Goal: Check status: Check status

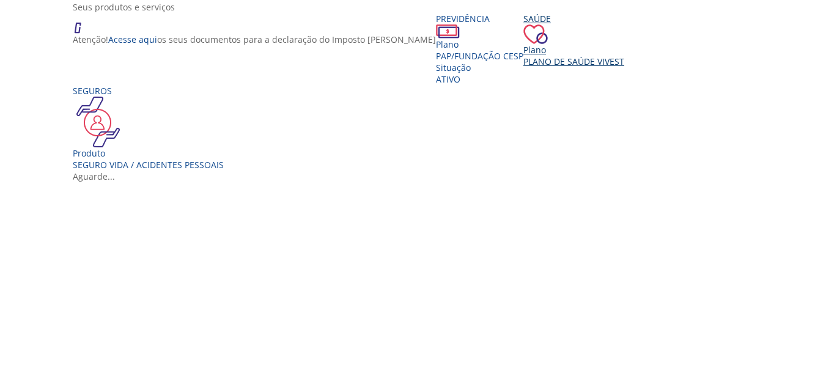
scroll to position [204, 0]
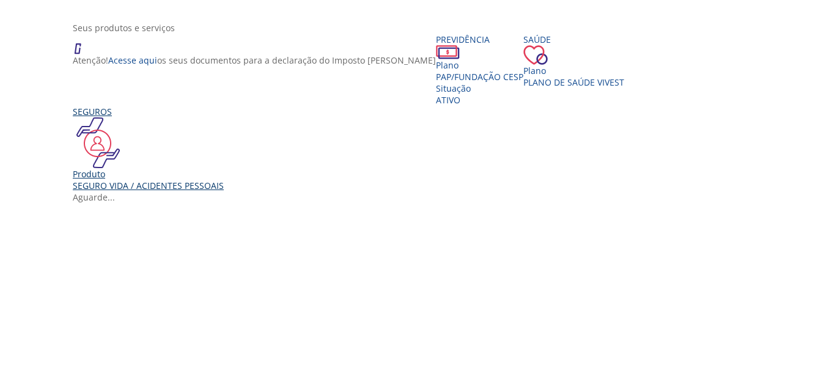
click at [173, 191] on div "Seguro Vida / Acidentes Pessoais" at bounding box center [148, 186] width 151 height 12
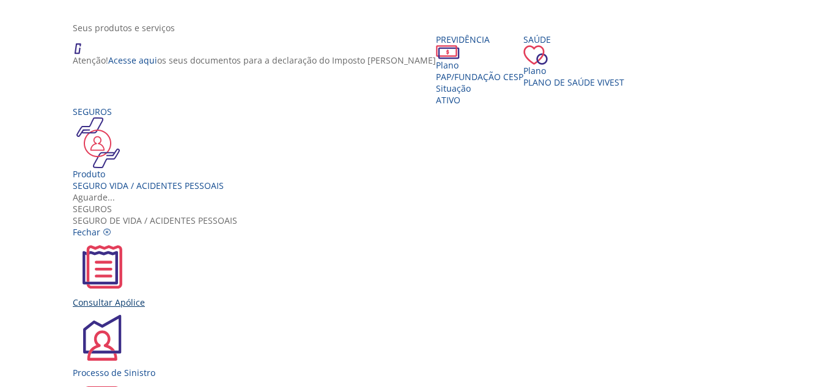
click at [131, 238] on img "Vivest" at bounding box center [102, 267] width 59 height 59
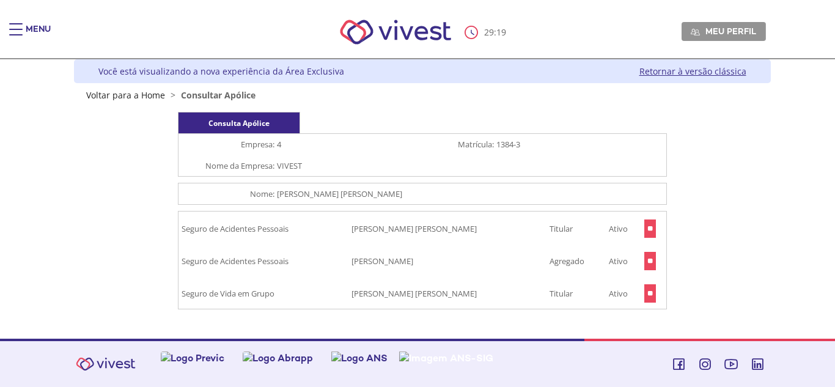
click at [649, 296] on input "**" at bounding box center [651, 293] width 12 height 18
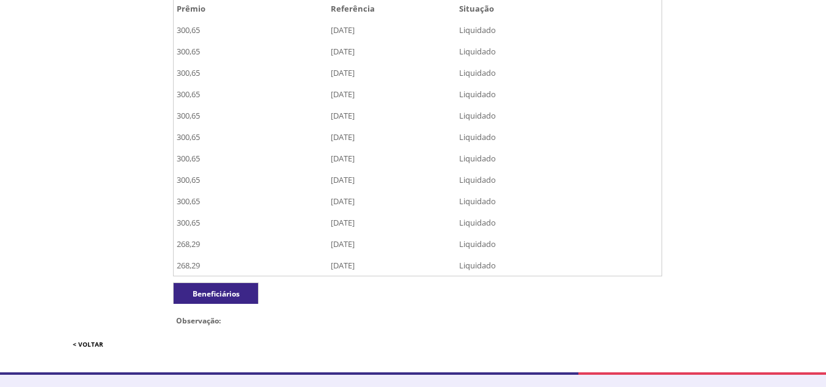
scroll to position [390, 0]
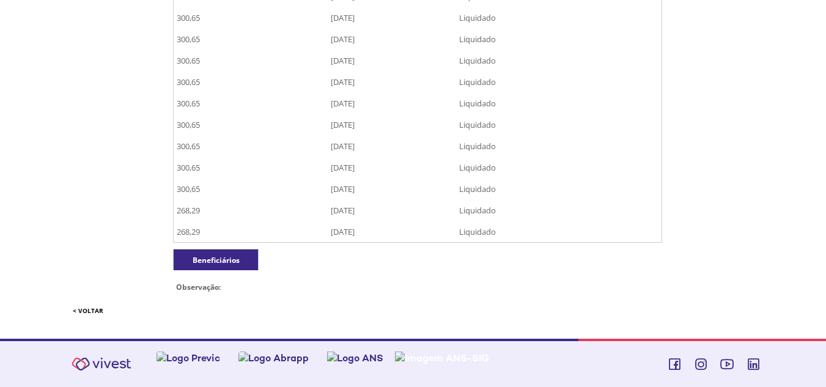
click at [201, 260] on div "Beneficiários" at bounding box center [216, 259] width 86 height 21
click at [218, 255] on div "Beneficiários" at bounding box center [216, 259] width 86 height 21
click at [409, 267] on div "Beneficiários Observação:" at bounding box center [417, 273] width 489 height 49
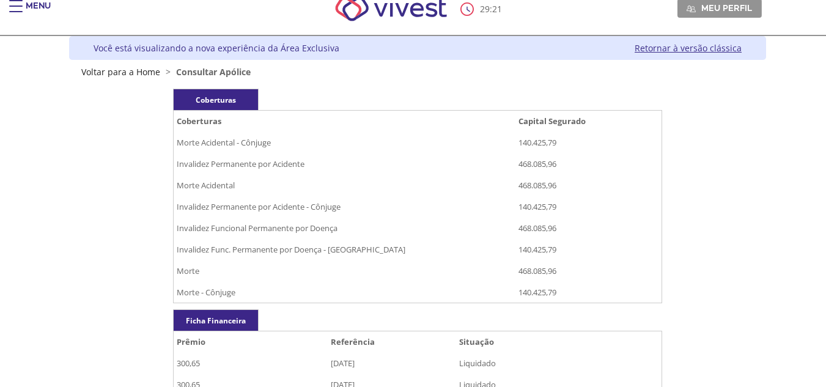
scroll to position [3, 0]
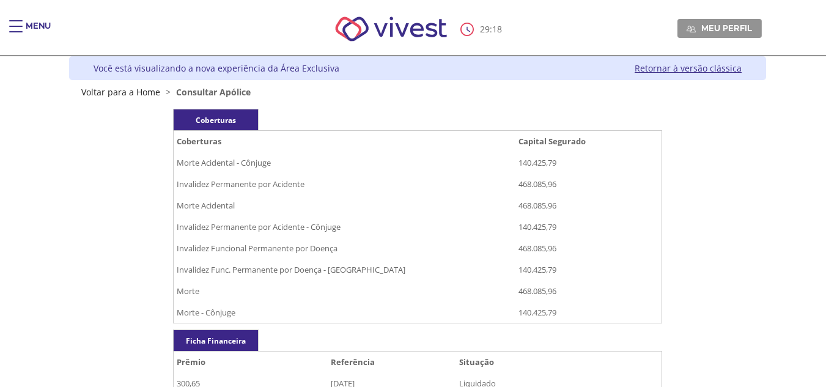
click at [700, 70] on link "Retornar à versão clássica" at bounding box center [688, 68] width 107 height 12
